Goal: Task Accomplishment & Management: Use online tool/utility

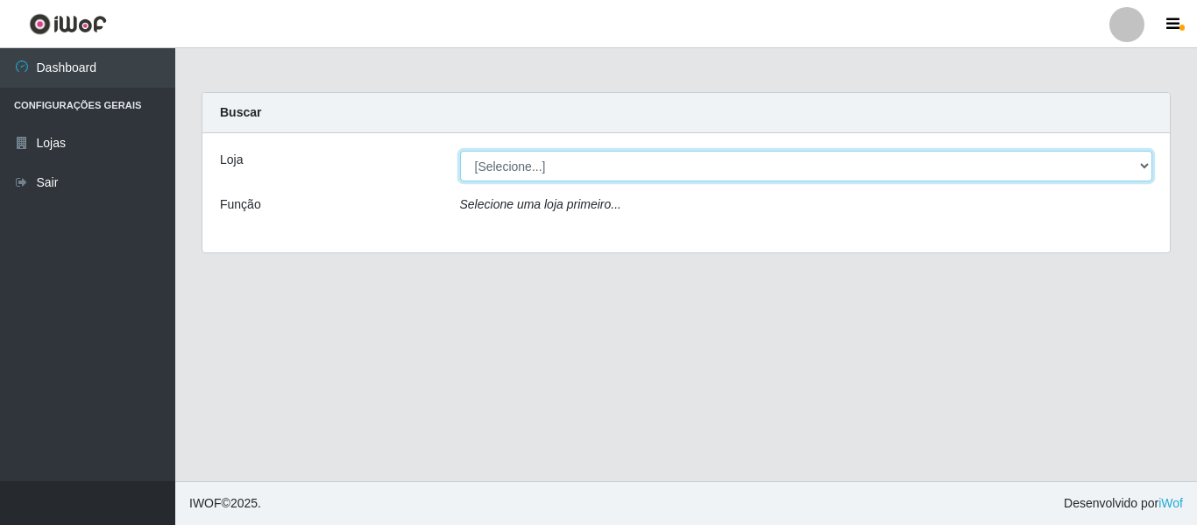
click at [535, 168] on select "[Selecione...] Super Show - [PERSON_NAME]" at bounding box center [806, 166] width 693 height 31
select select "120"
click at [460, 151] on select "[Selecione...] Super Show - [PERSON_NAME]" at bounding box center [806, 166] width 693 height 31
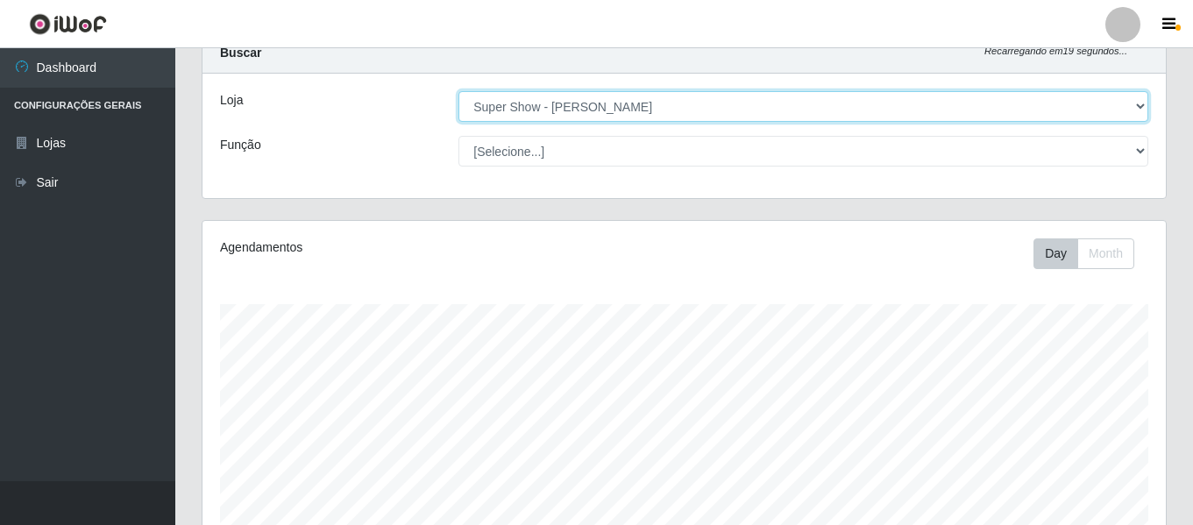
scroll to position [54, 0]
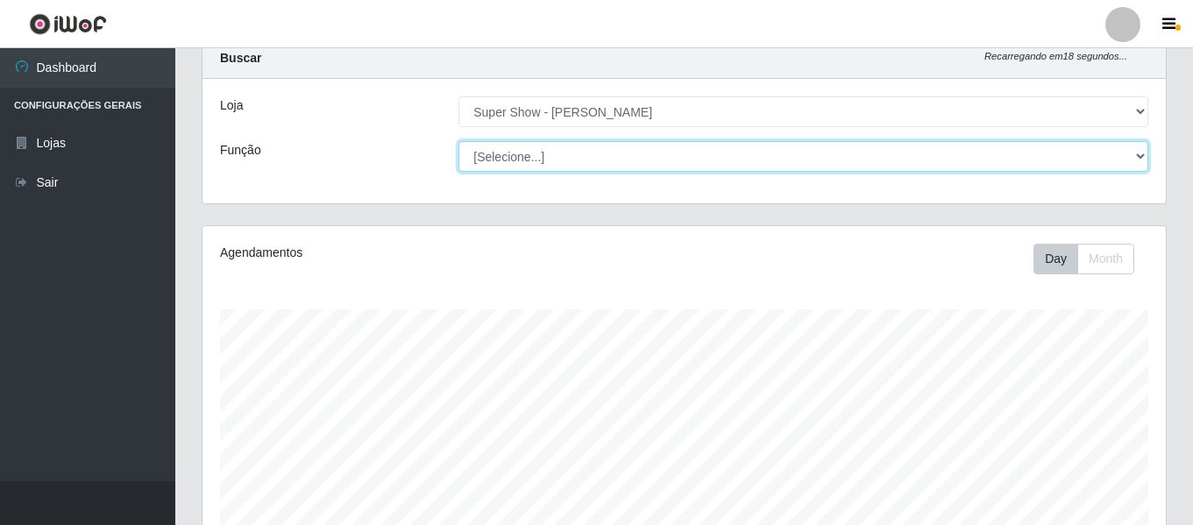
click at [561, 158] on select "[Selecione...] ASG Auxiliar de Estacionamento Balconista Embalador Embalador + …" at bounding box center [803, 156] width 690 height 31
select select "16"
click at [458, 141] on select "[Selecione...] ASG Auxiliar de Estacionamento Balconista Embalador Embalador + …" at bounding box center [803, 156] width 690 height 31
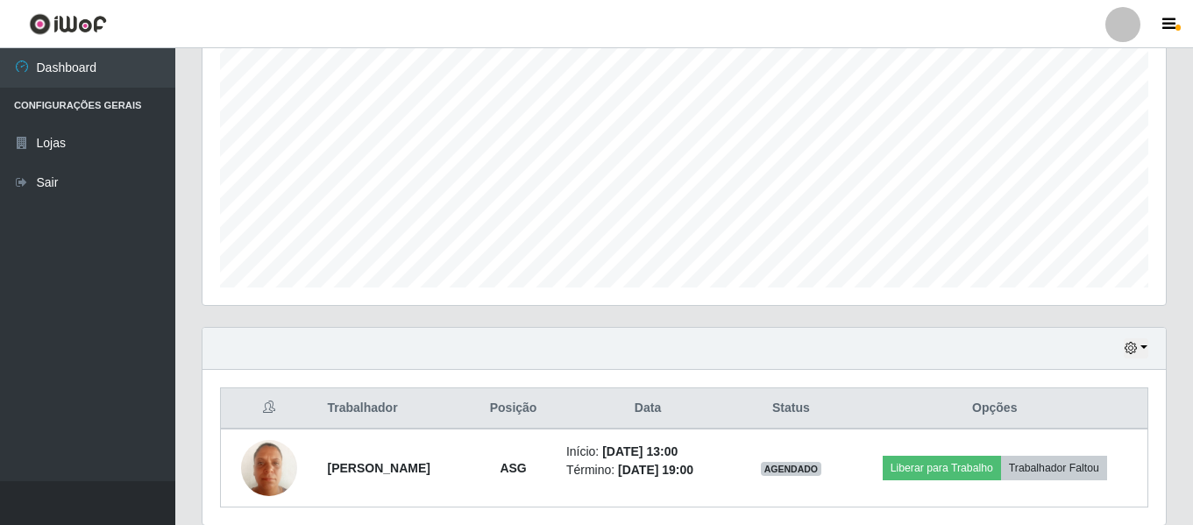
scroll to position [405, 0]
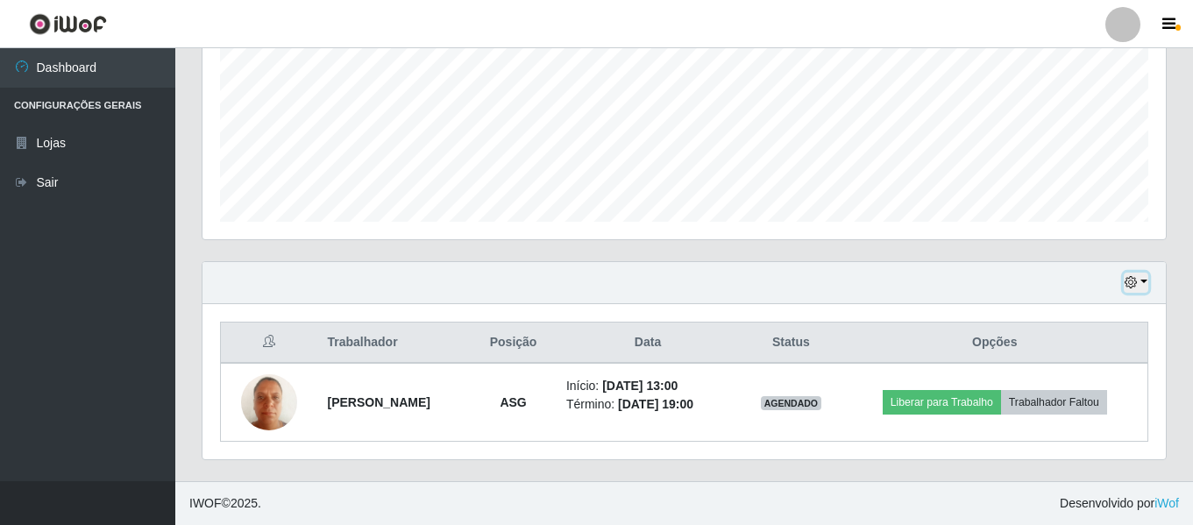
click at [1133, 280] on icon "button" at bounding box center [1131, 282] width 12 height 12
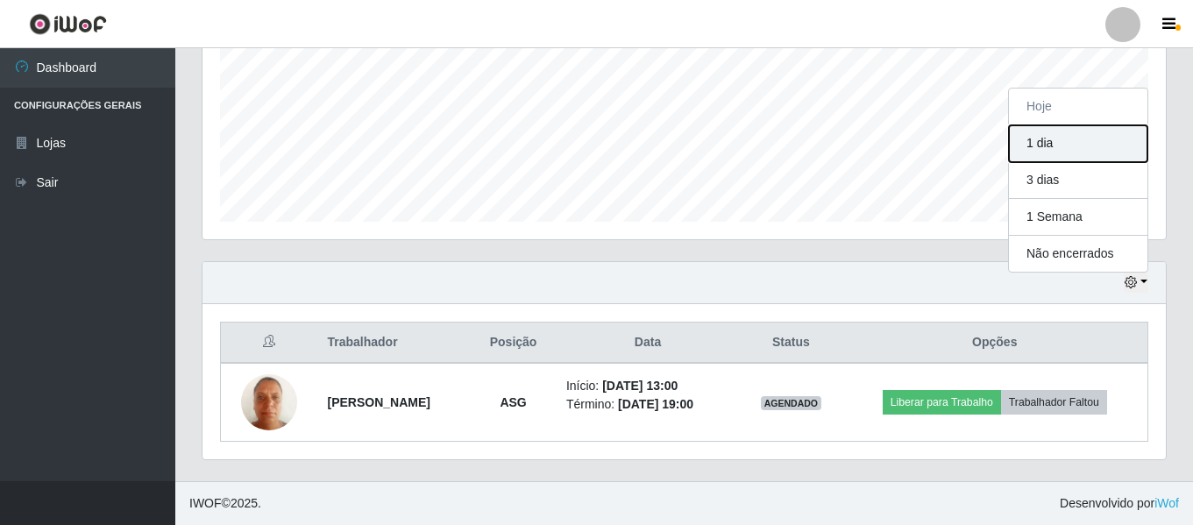
click at [1038, 139] on button "1 dia" at bounding box center [1078, 143] width 138 height 37
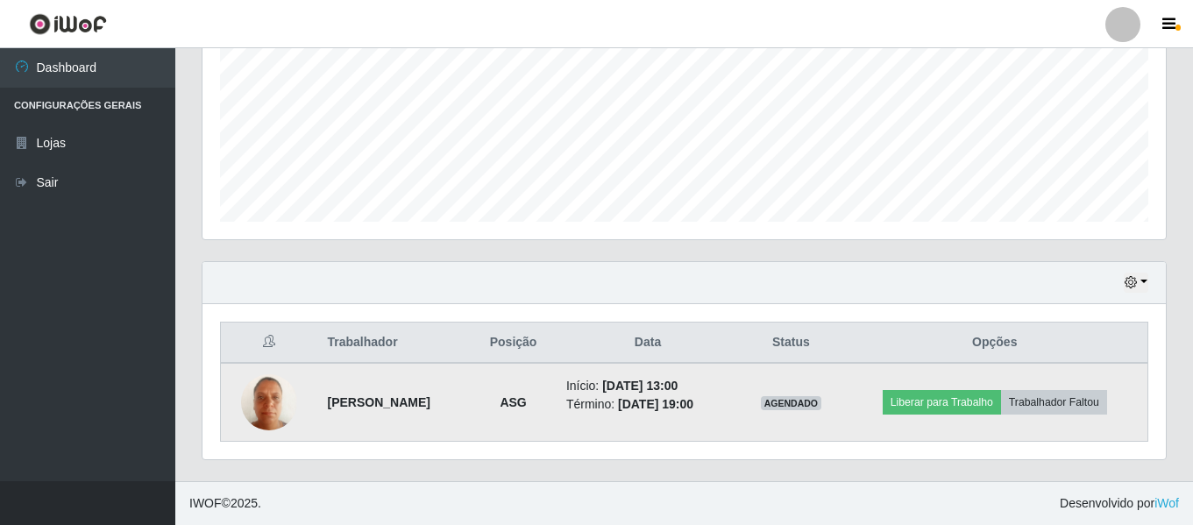
click at [266, 403] on img at bounding box center [269, 402] width 56 height 75
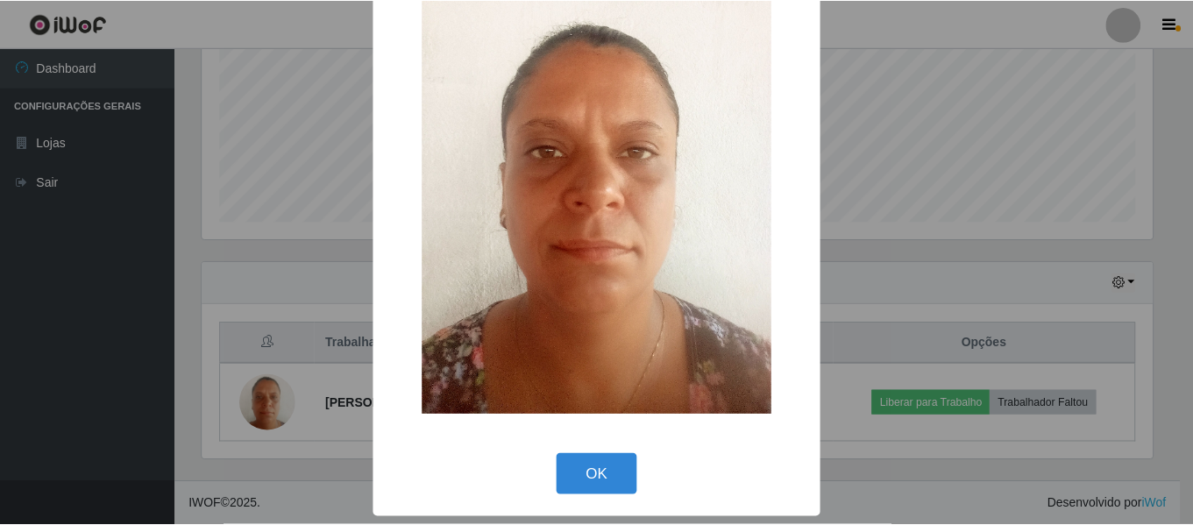
scroll to position [0, 0]
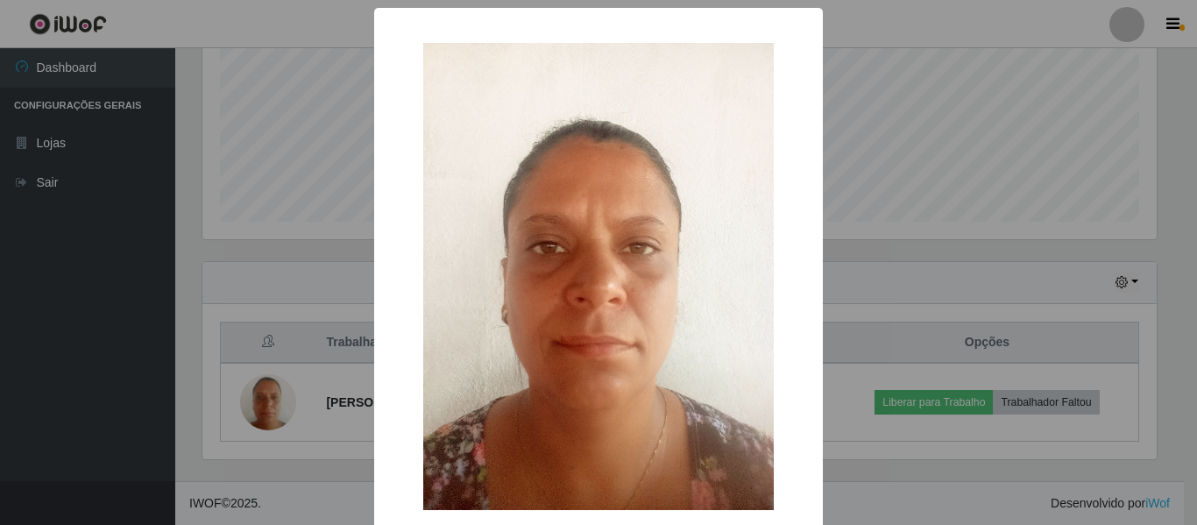
click at [858, 29] on div "× OK Cancel" at bounding box center [598, 262] width 1197 height 525
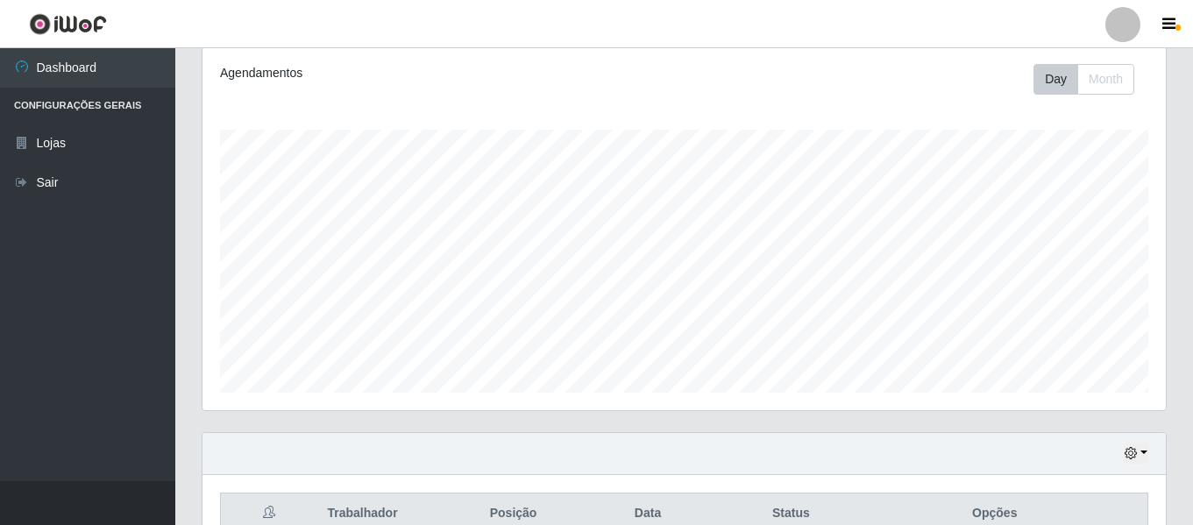
scroll to position [175, 0]
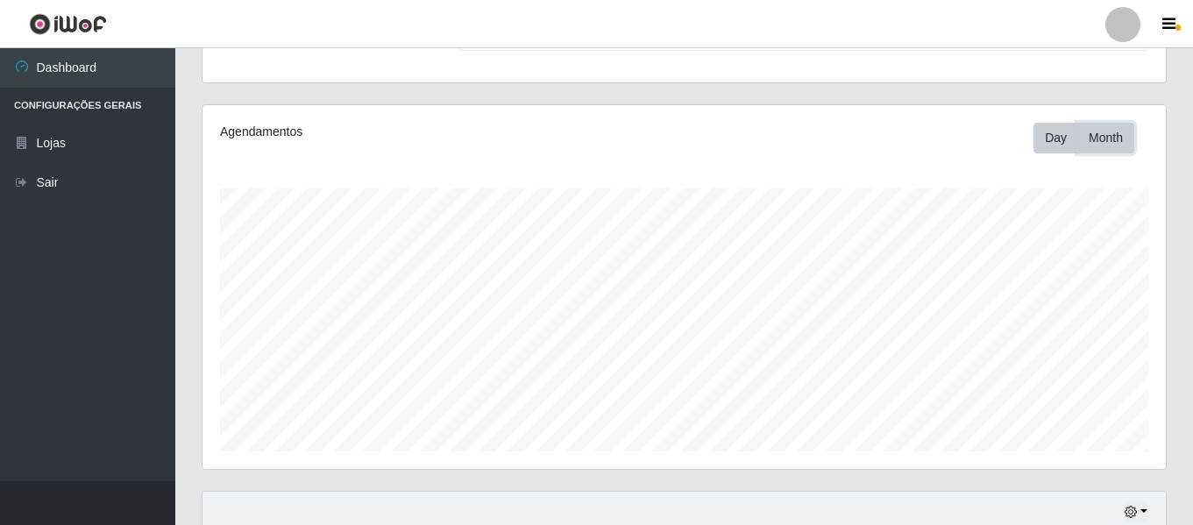
click at [1112, 136] on button "Month" at bounding box center [1105, 138] width 57 height 31
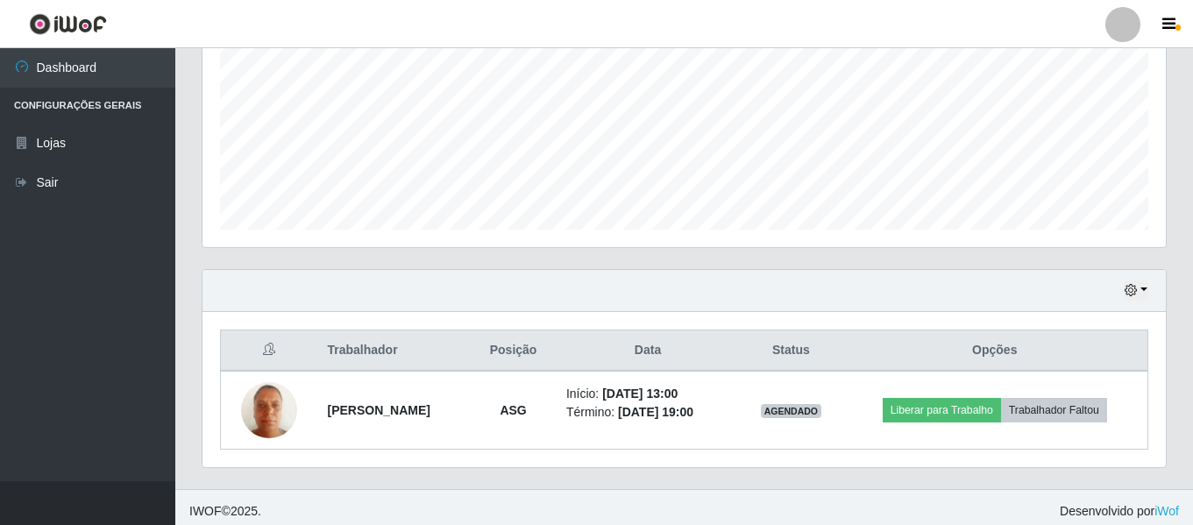
scroll to position [405, 0]
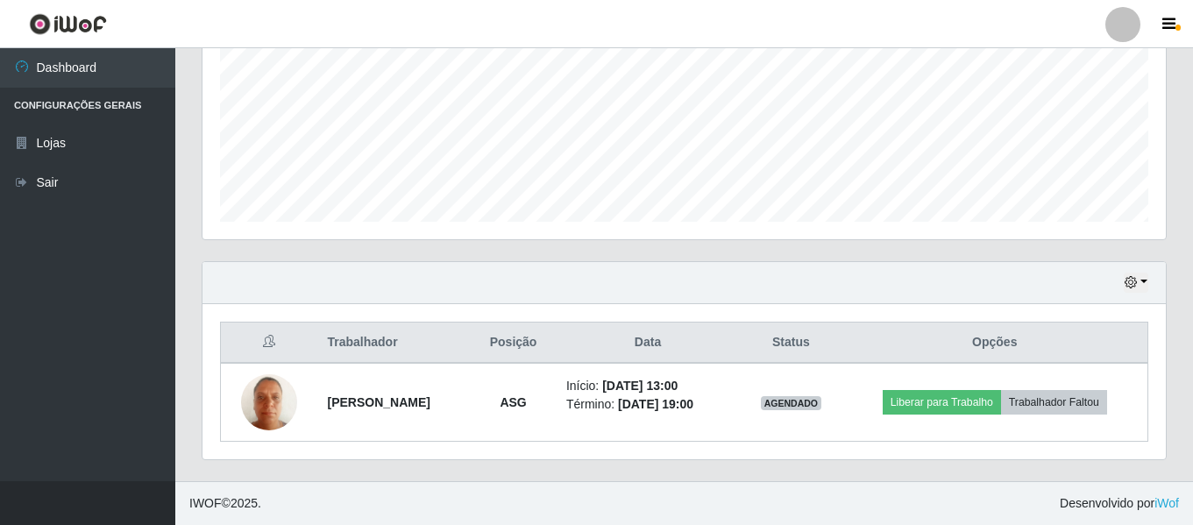
click at [1123, 280] on div "Hoje 1 dia 3 dias 1 Semana Não encerrados" at bounding box center [683, 283] width 963 height 42
click at [1147, 285] on button "button" at bounding box center [1136, 283] width 25 height 20
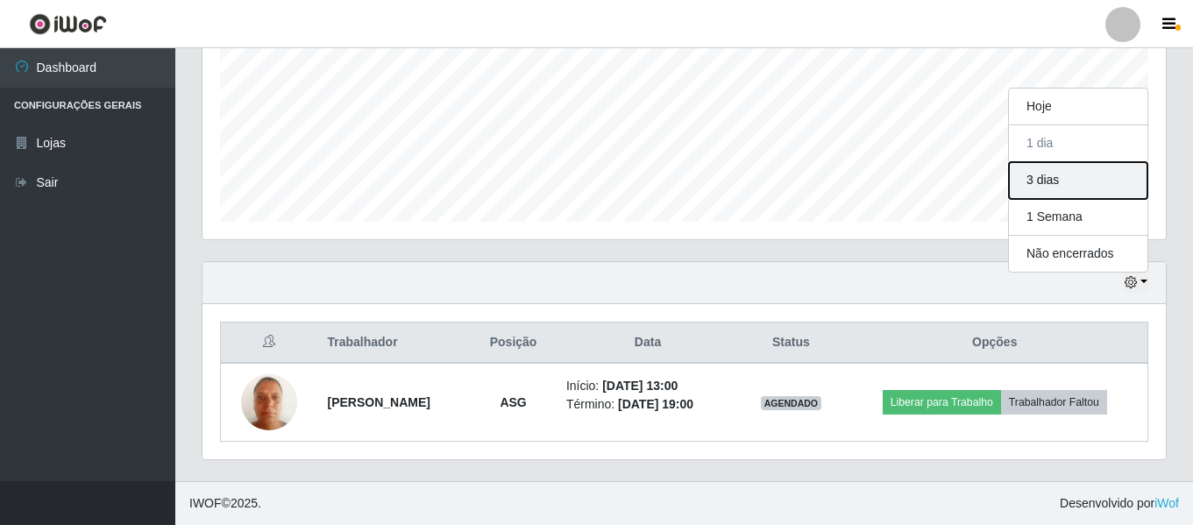
click at [1058, 188] on button "3 dias" at bounding box center [1078, 180] width 138 height 37
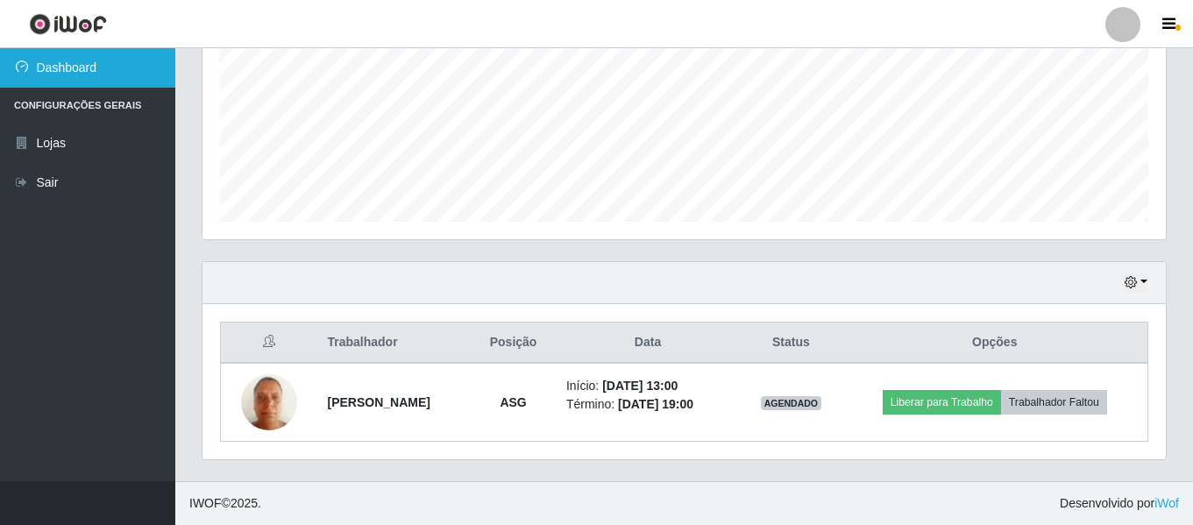
click at [45, 67] on link "Dashboard" at bounding box center [87, 67] width 175 height 39
click at [28, 73] on icon at bounding box center [22, 66] width 16 height 12
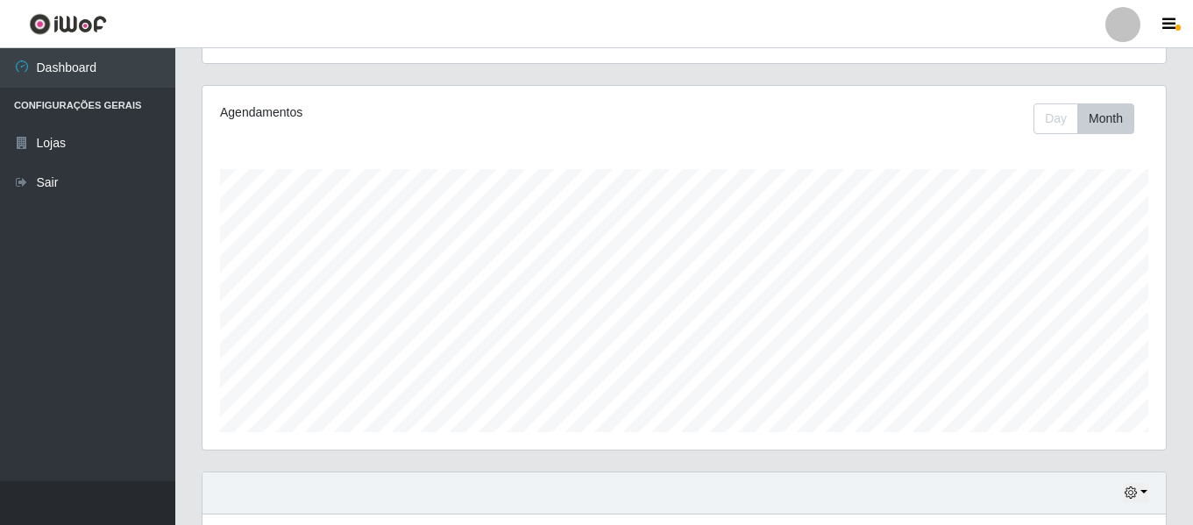
scroll to position [0, 0]
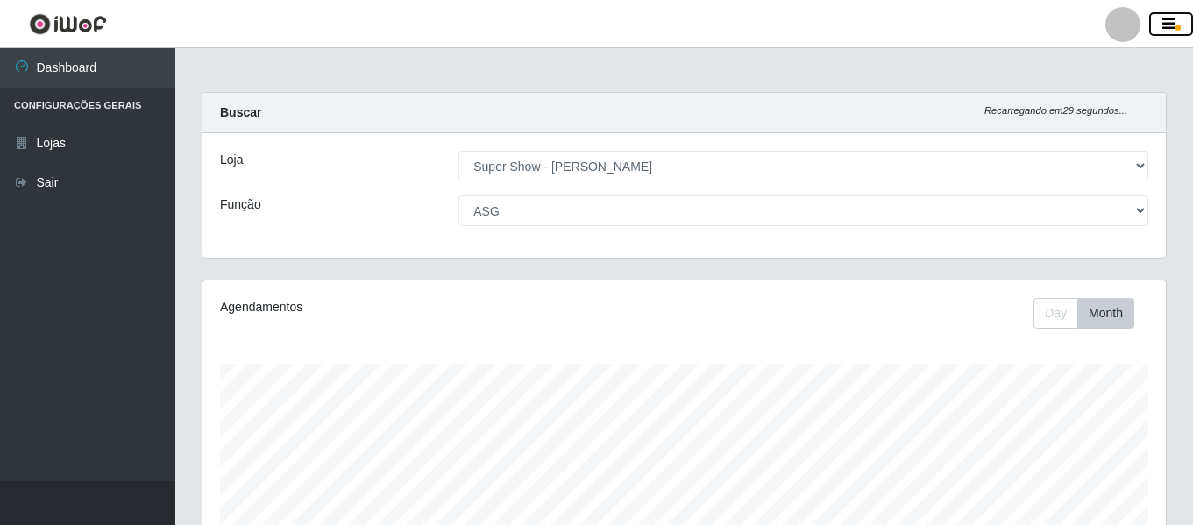
click at [1161, 21] on button "button" at bounding box center [1171, 24] width 44 height 25
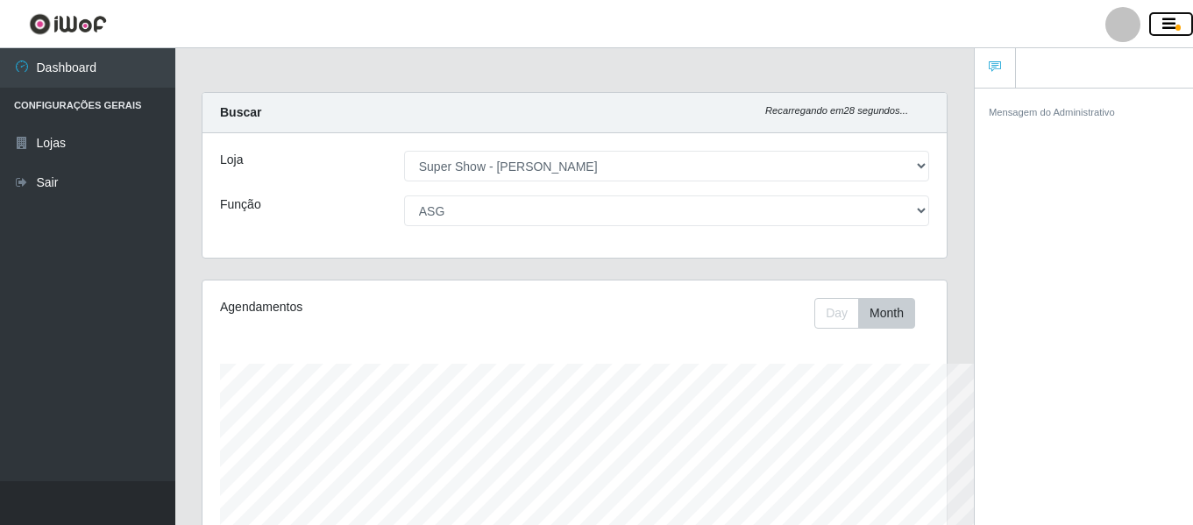
scroll to position [876182, 875800]
click at [1161, 21] on button "button" at bounding box center [1171, 24] width 44 height 25
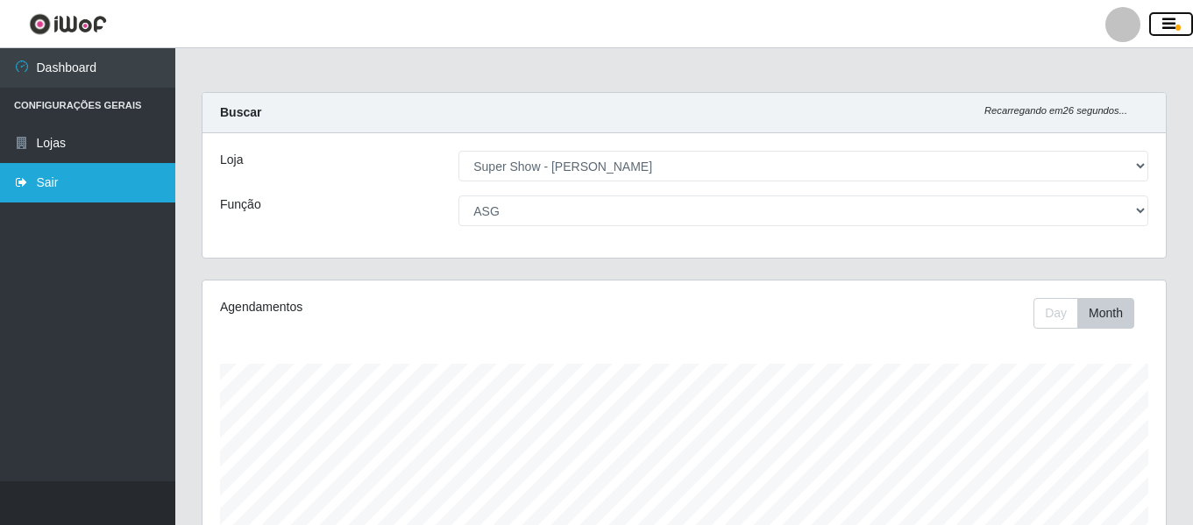
scroll to position [364, 963]
